Goal: Task Accomplishment & Management: Use online tool/utility

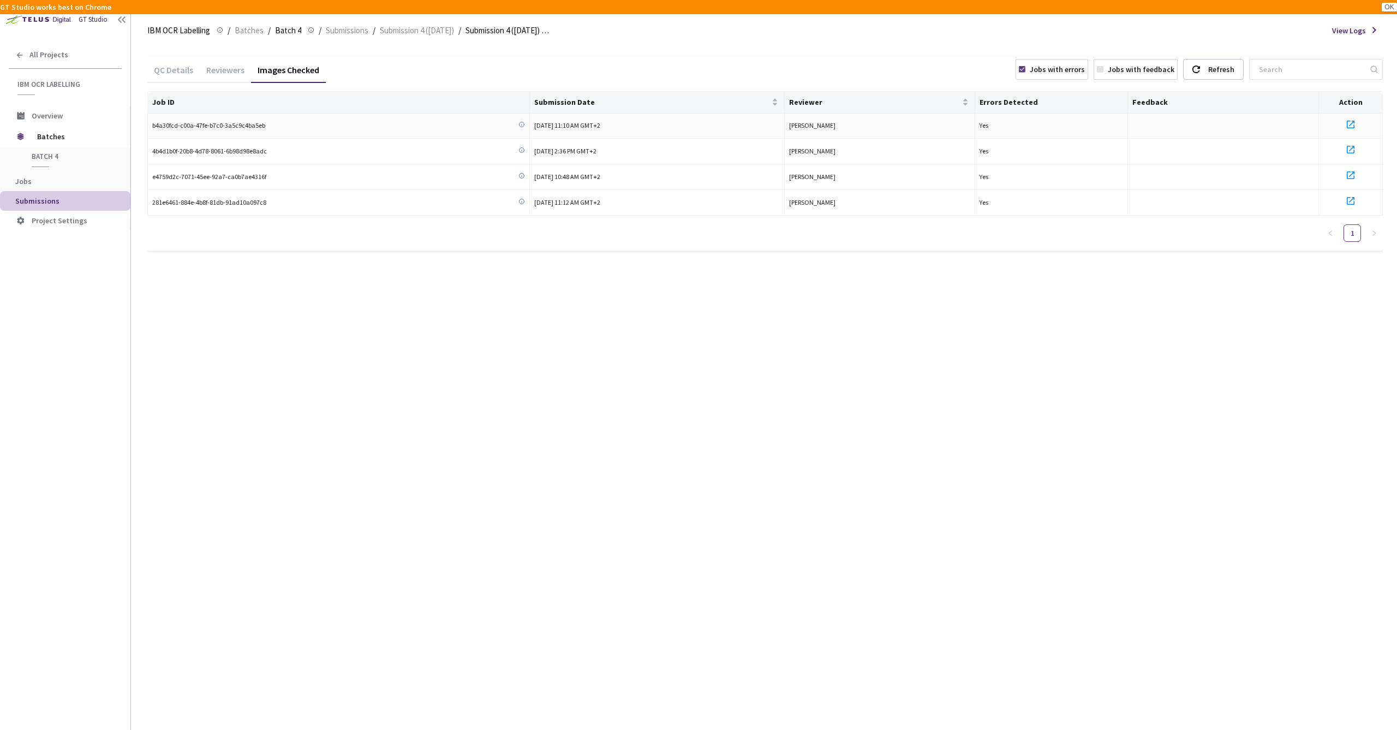
click at [1354, 124] on icon at bounding box center [1350, 124] width 13 height 13
click at [1352, 147] on icon at bounding box center [1350, 149] width 13 height 13
click at [1351, 172] on icon at bounding box center [1351, 175] width 8 height 8
click at [1350, 198] on icon at bounding box center [1351, 201] width 8 height 8
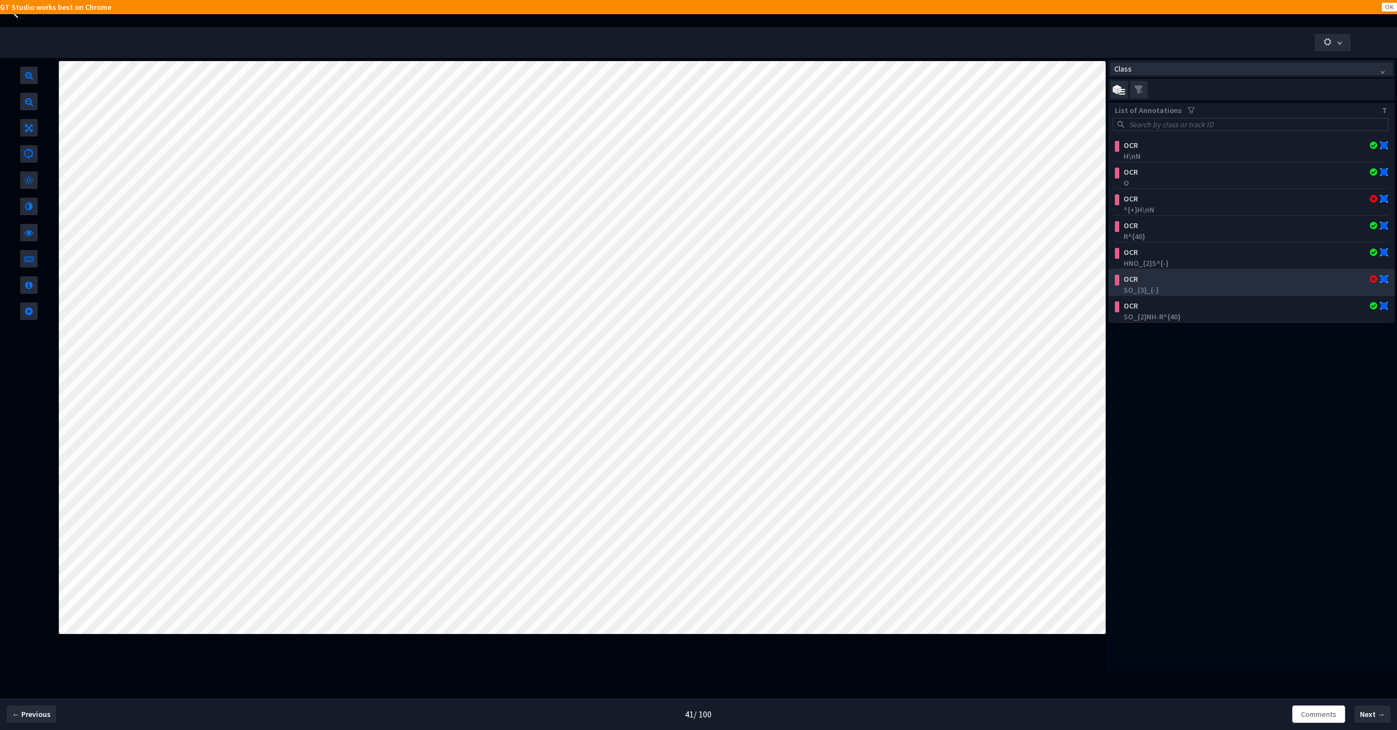
click at [1189, 280] on div "OCR" at bounding box center [1227, 278] width 216 height 11
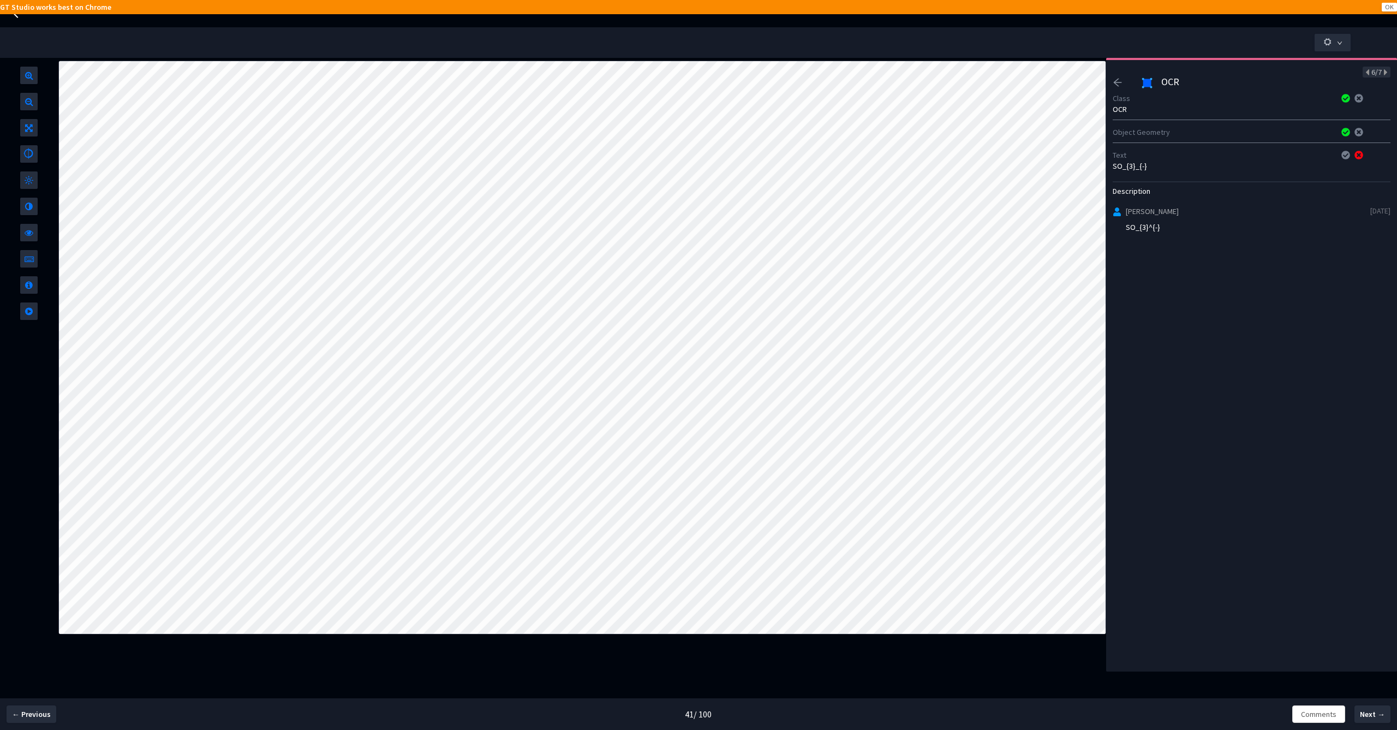
click at [1118, 83] on icon "arrow-left" at bounding box center [1118, 83] width 10 height 10
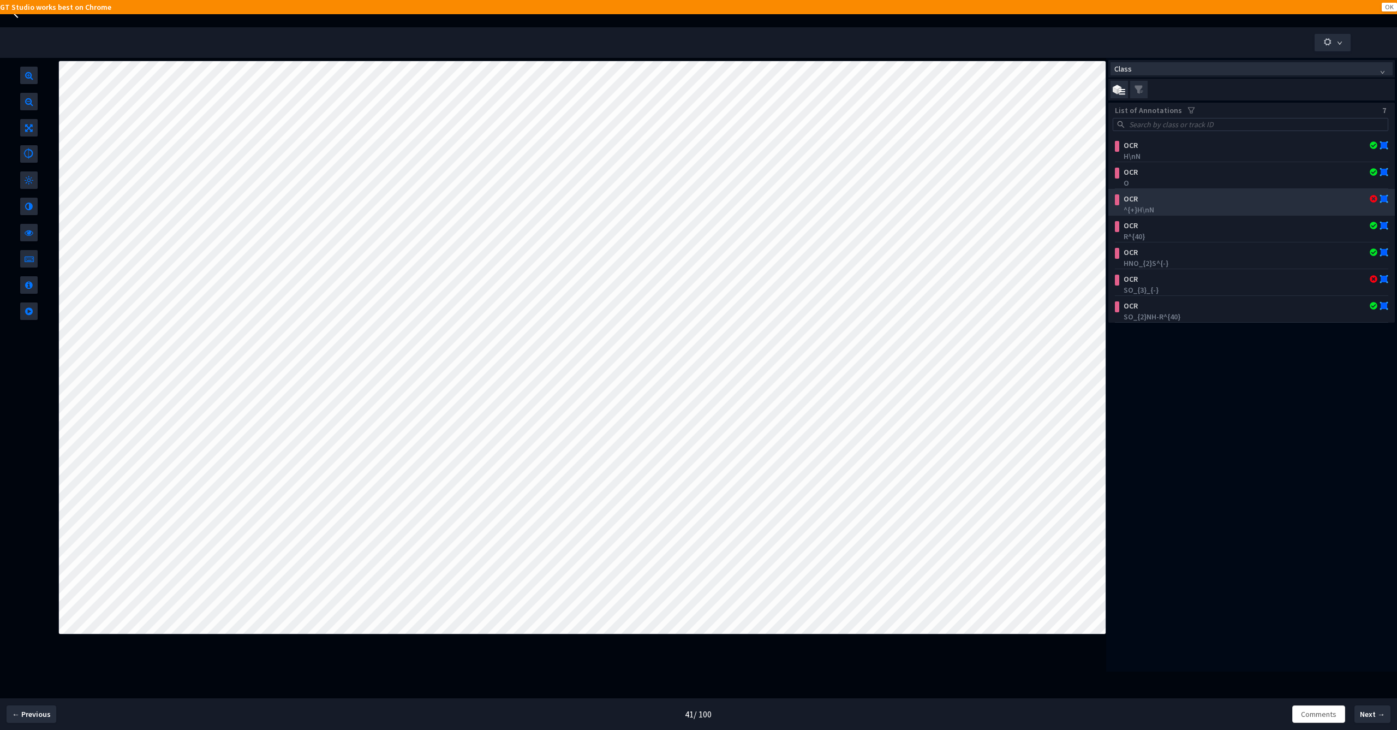
click at [1209, 205] on div "^{+}H\nN" at bounding box center [1254, 209] width 260 height 11
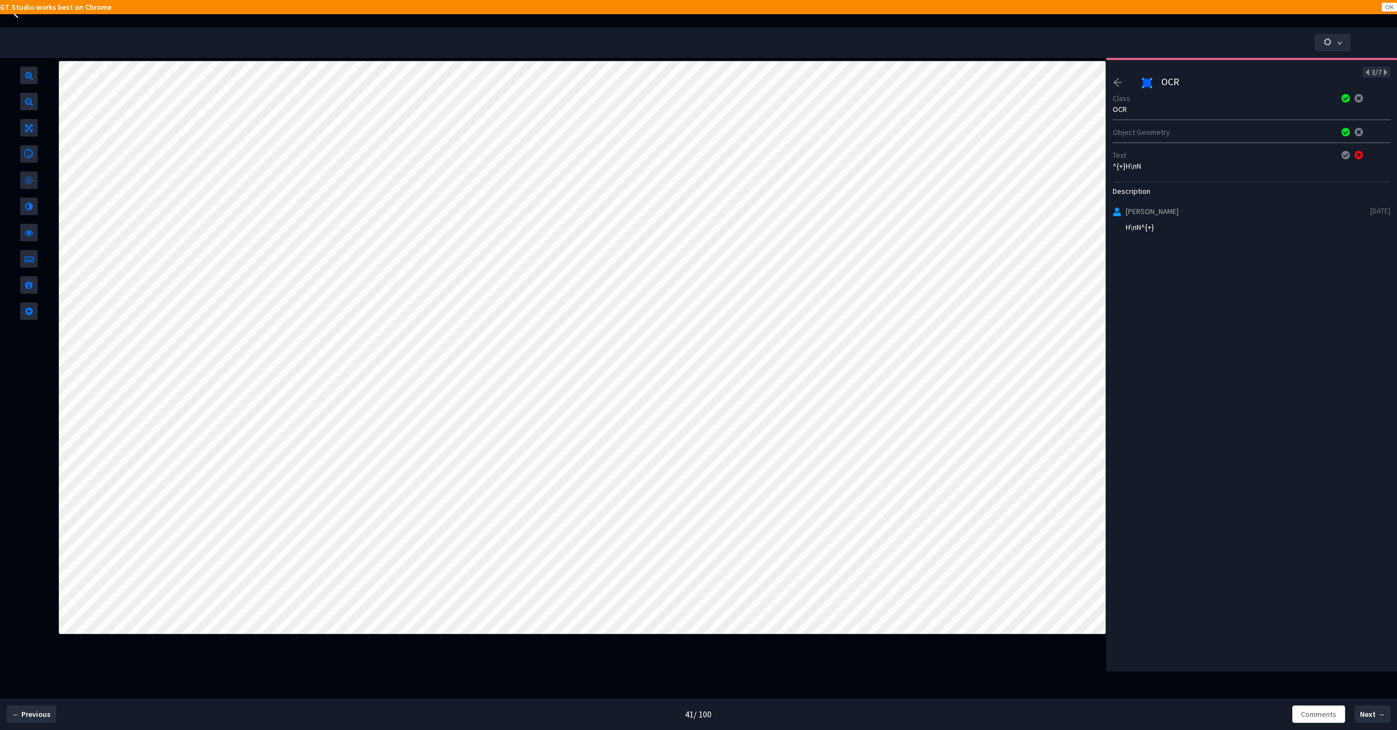
click at [1116, 84] on icon "arrow-left" at bounding box center [1118, 83] width 10 height 10
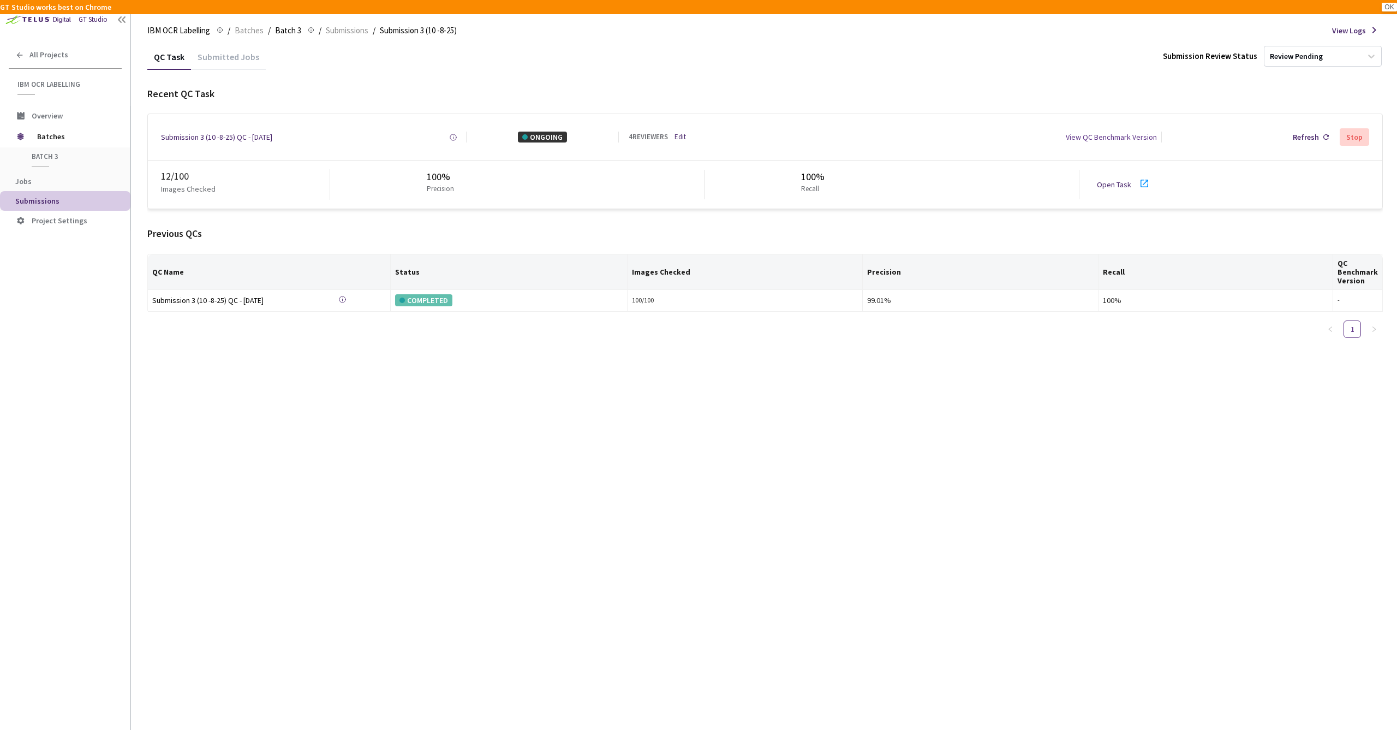
click at [1115, 187] on link "Open Task" at bounding box center [1114, 185] width 34 height 10
